Goal: Communication & Community: Answer question/provide support

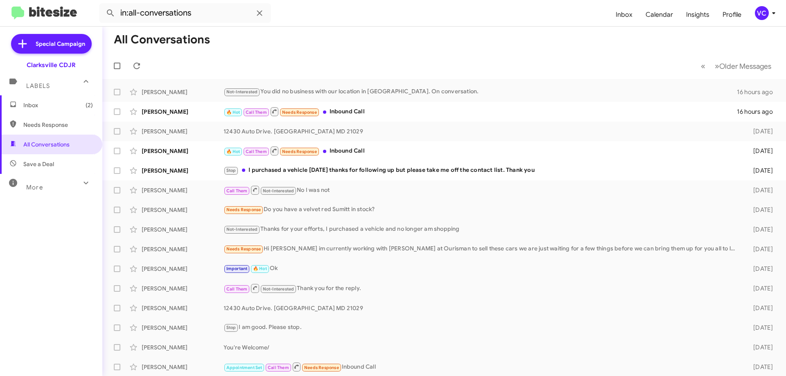
drag, startPoint x: 316, startPoint y: 30, endPoint x: 321, endPoint y: 36, distance: 7.3
click at [317, 30] on mat-toolbar-row "All Conversations" at bounding box center [444, 40] width 684 height 26
click at [281, 172] on div "Stop I purchased a vehicle [DATE] thanks for following up but please take me of…" at bounding box center [485, 170] width 523 height 9
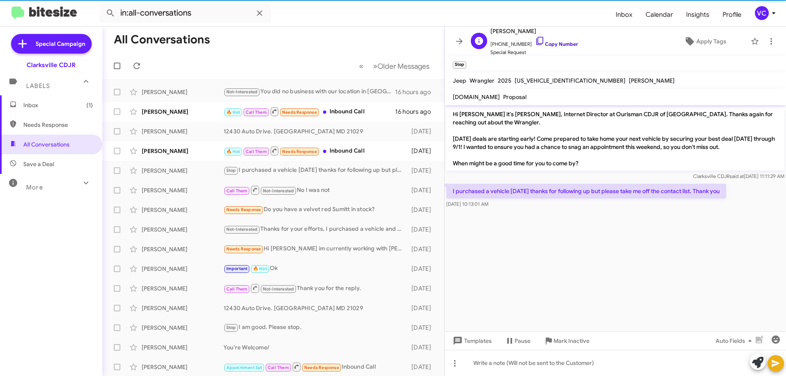
click at [568, 44] on link "Copy Number" at bounding box center [556, 44] width 43 height 6
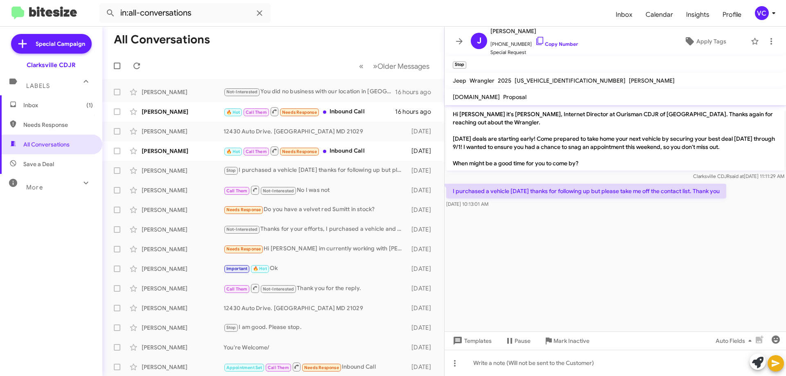
click at [542, 264] on cdk-virtual-scroll-viewport "Hi [PERSON_NAME] it's [PERSON_NAME], Internet Director at Ourisman CDJR of [GEO…" at bounding box center [615, 218] width 341 height 226
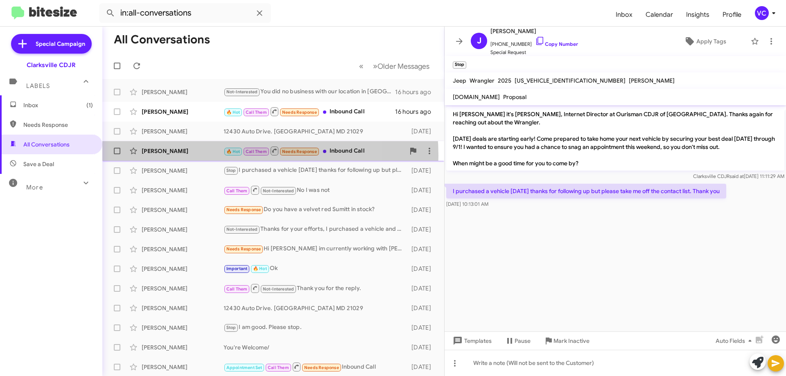
click at [201, 156] on div "[PERSON_NAME] 🔥 Hot Call Them Needs Response Inbound Call [DATE]" at bounding box center [273, 151] width 329 height 16
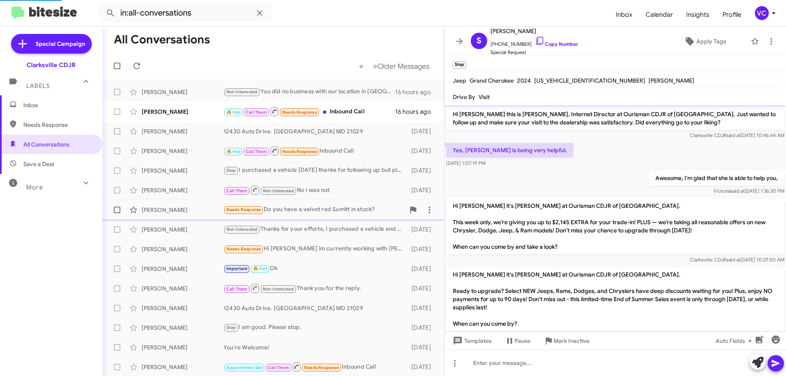
scroll to position [186, 0]
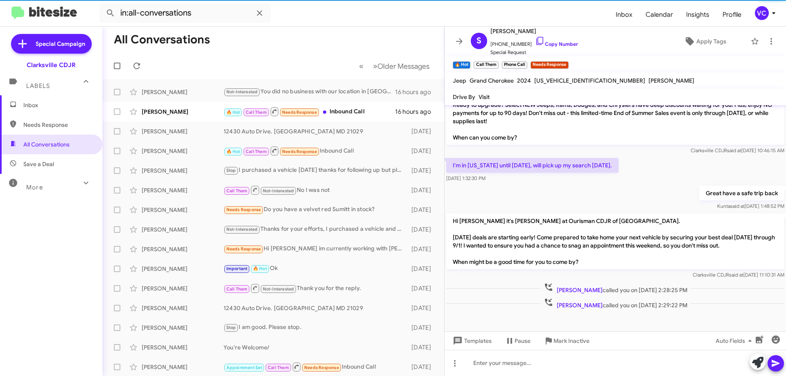
drag, startPoint x: 499, startPoint y: 309, endPoint x: 508, endPoint y: 296, distance: 15.7
click at [501, 309] on div "[PERSON_NAME] called you on [DATE] 2:29:22 PM" at bounding box center [615, 303] width 341 height 15
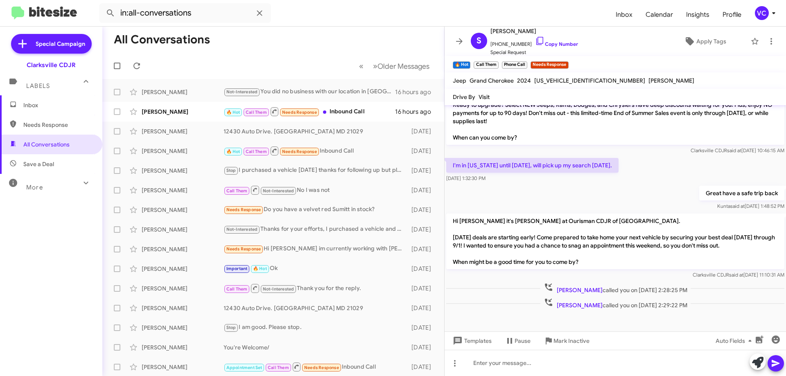
drag, startPoint x: 563, startPoint y: 179, endPoint x: 565, endPoint y: 172, distance: 7.5
click at [563, 178] on div "[DATE] 1:32:30 PM" at bounding box center [532, 178] width 172 height 8
click at [699, 41] on span "Apply Tags" at bounding box center [711, 41] width 30 height 15
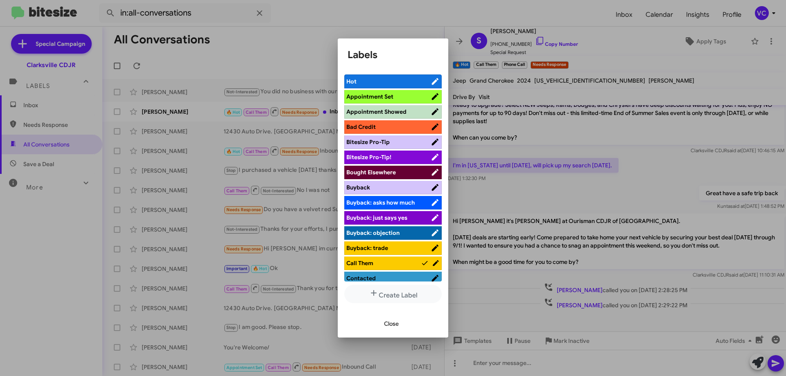
click at [404, 92] on li "Appointment Set" at bounding box center [392, 97] width 97 height 14
click at [388, 93] on span "Appointment Set" at bounding box center [369, 96] width 47 height 7
click at [384, 276] on span "Contacted" at bounding box center [388, 278] width 84 height 8
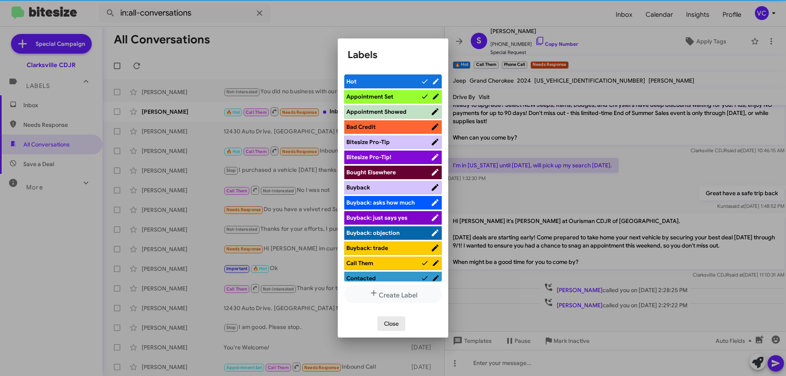
click at [388, 320] on span "Close" at bounding box center [391, 323] width 15 height 15
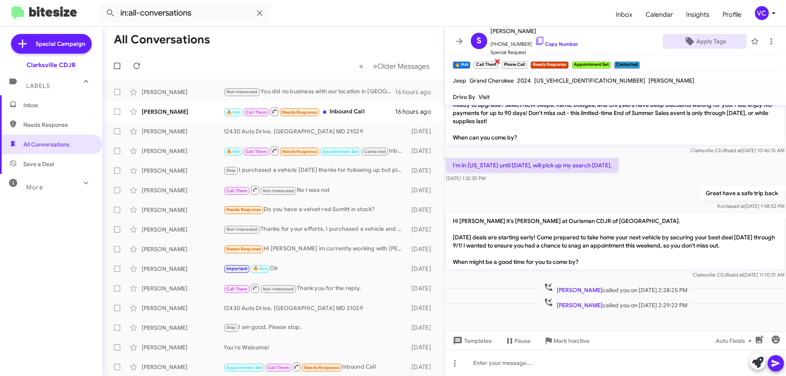
click at [501, 62] on span "×" at bounding box center [497, 61] width 7 height 10
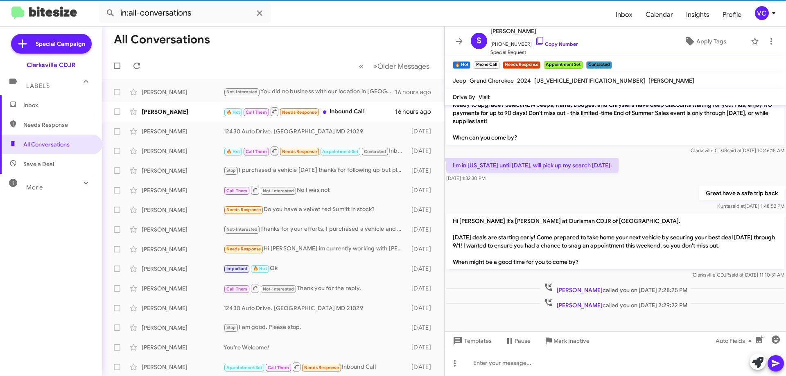
click at [500, 62] on span "×" at bounding box center [497, 61] width 5 height 10
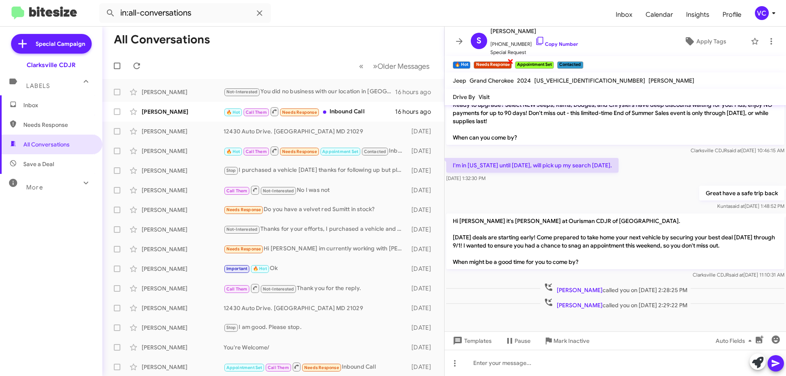
click at [514, 63] on span "×" at bounding box center [510, 61] width 7 height 10
click at [219, 116] on div "[PERSON_NAME] 🔥 Hot Call Them Needs Response Inbound Call 16 hours ago" at bounding box center [273, 112] width 329 height 16
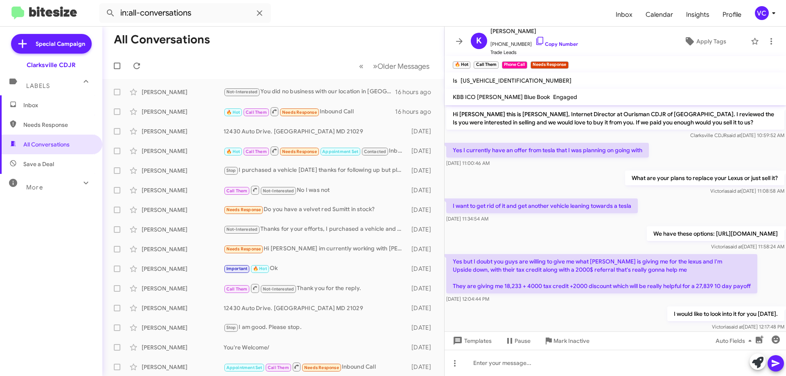
click at [682, 151] on div "Yes I currently have an offer from tesla that I was planning on going with [DAT…" at bounding box center [615, 155] width 341 height 28
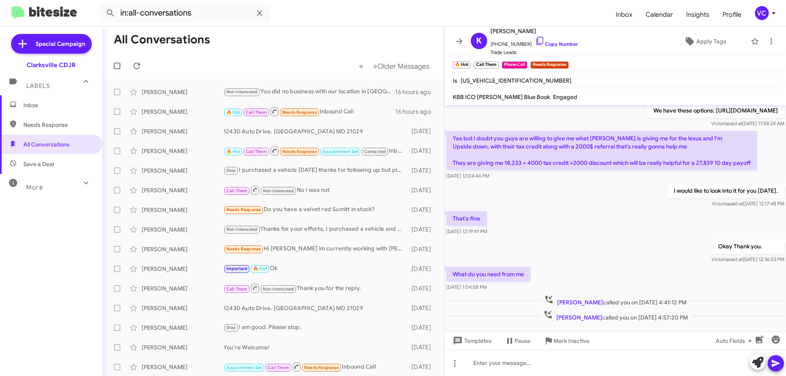
scroll to position [140, 0]
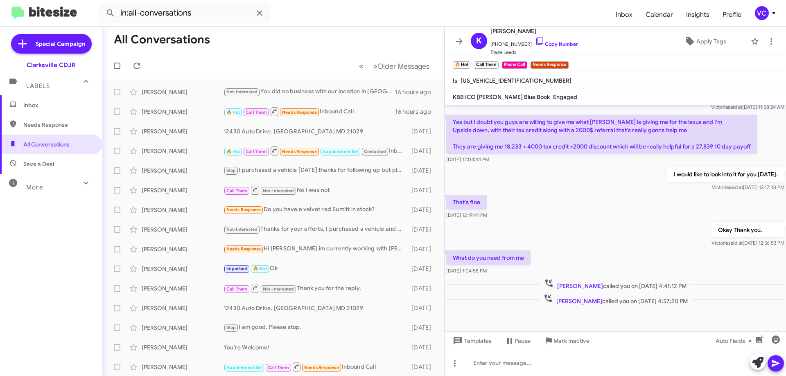
drag, startPoint x: 584, startPoint y: 223, endPoint x: 587, endPoint y: 234, distance: 11.1
click at [584, 223] on div "Okay Thank you. [PERSON_NAME] said at [DATE] 12:36:53 PM" at bounding box center [615, 235] width 341 height 28
drag, startPoint x: 587, startPoint y: 234, endPoint x: 564, endPoint y: 232, distance: 23.4
click at [589, 236] on div "Okay Thank you. [PERSON_NAME] said at [DATE] 12:36:53 PM" at bounding box center [615, 235] width 341 height 28
click at [552, 231] on div "Okay Thank you. [PERSON_NAME] said at [DATE] 12:36:53 PM" at bounding box center [615, 235] width 341 height 28
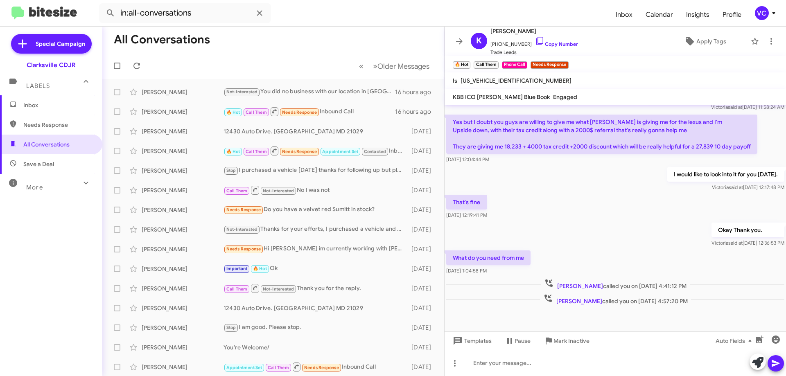
click at [565, 229] on div "Okay Thank you. [PERSON_NAME] said at [DATE] 12:36:53 PM" at bounding box center [615, 235] width 341 height 28
click at [608, 174] on div "I would like to look into it for you [DATE]. [PERSON_NAME] said at [DATE] 12:17…" at bounding box center [615, 179] width 341 height 28
